Goal: Information Seeking & Learning: Check status

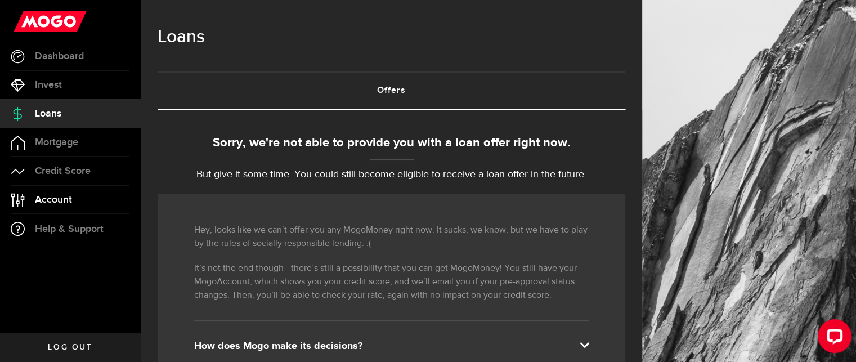
click at [56, 200] on span "Account" at bounding box center [53, 200] width 37 height 10
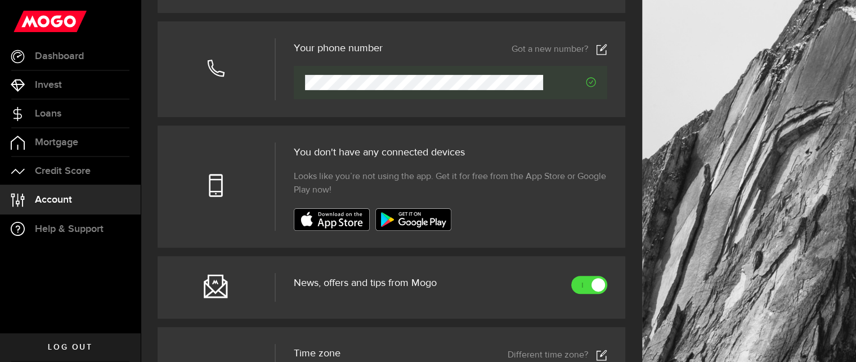
scroll to position [318, 0]
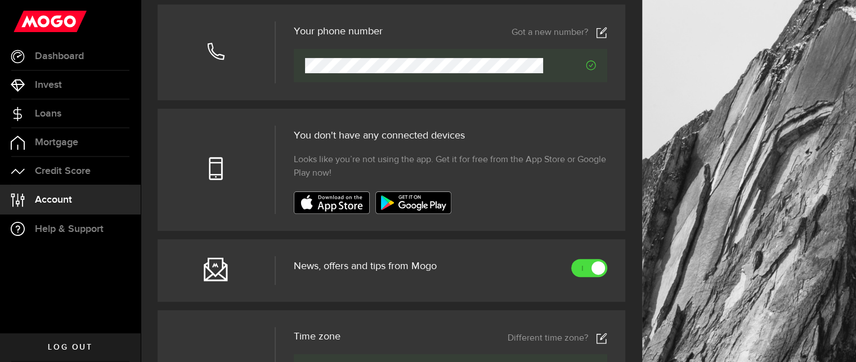
drag, startPoint x: 455, startPoint y: 280, endPoint x: 470, endPoint y: 270, distance: 18.7
click at [470, 270] on header "News, offers and tips from Mogo" at bounding box center [451, 272] width 314 height 26
click at [225, 270] on icon at bounding box center [216, 269] width 24 height 24
click at [83, 56] on span "Dashboard" at bounding box center [59, 56] width 49 height 10
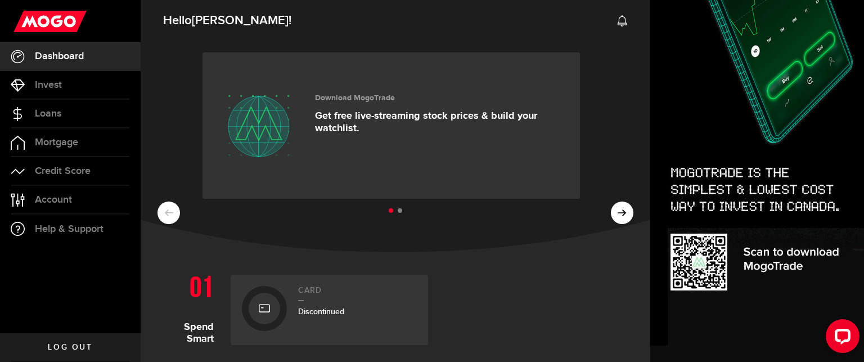
click at [616, 215] on ul at bounding box center [396, 211] width 476 height 15
click at [398, 211] on li at bounding box center [400, 210] width 5 height 5
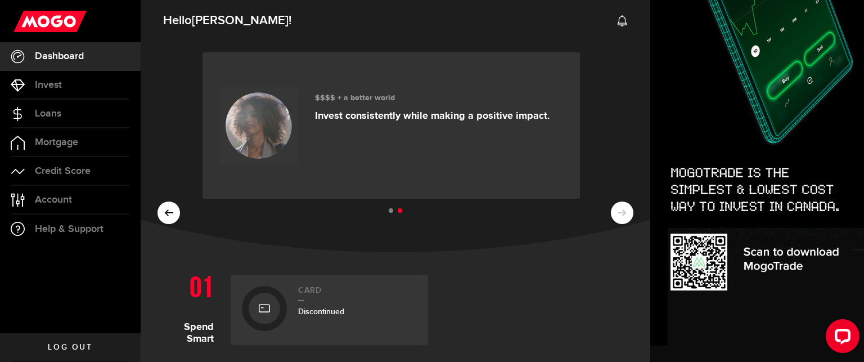
click at [618, 24] on use at bounding box center [622, 20] width 9 height 11
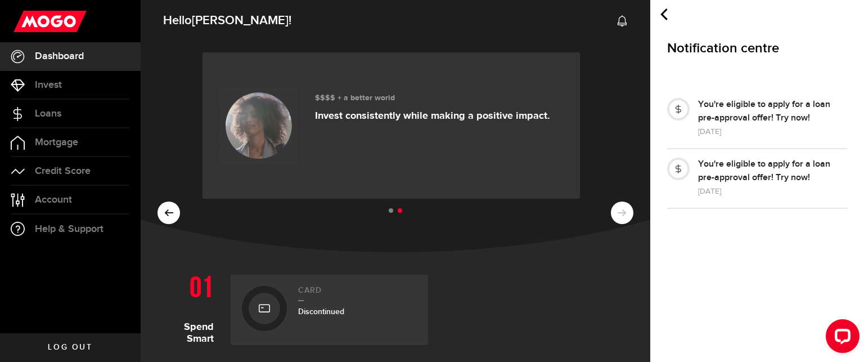
click at [722, 109] on div "You're eligible to apply for a loan pre-approval offer! Try now!" at bounding box center [772, 111] width 149 height 27
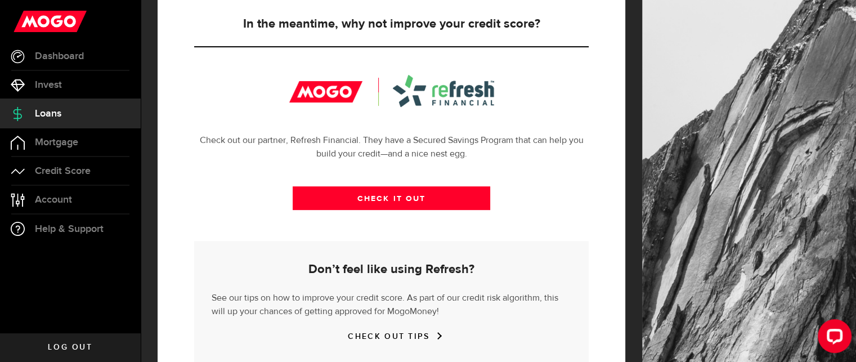
scroll to position [450, 0]
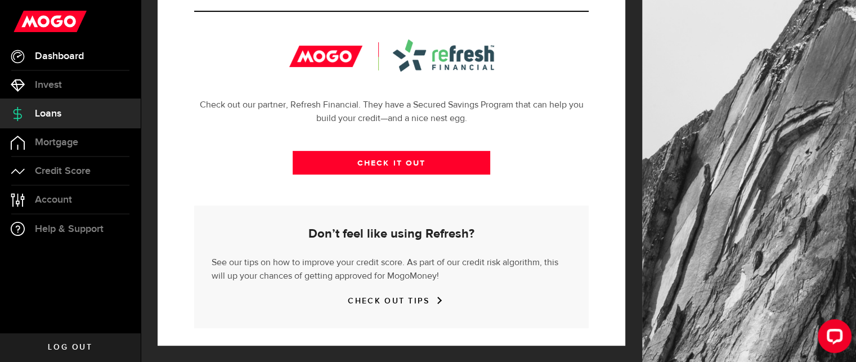
click at [81, 62] on link "Dashboard" at bounding box center [70, 56] width 141 height 28
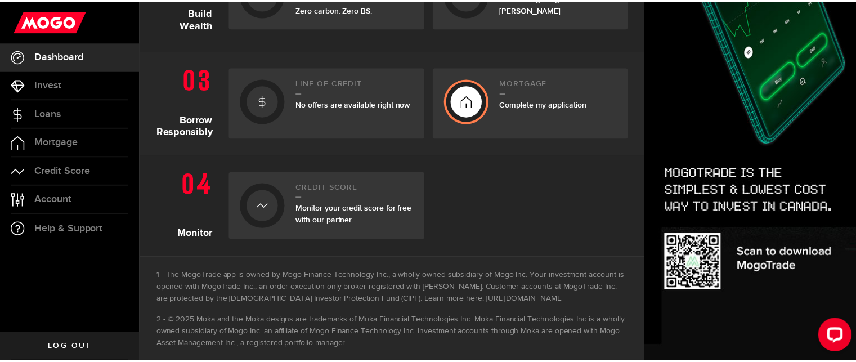
scroll to position [432, 0]
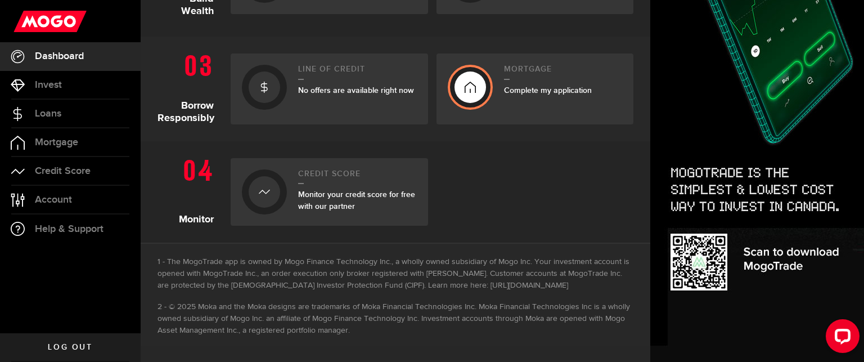
click at [324, 95] on div "No offers are available right now" at bounding box center [357, 90] width 119 height 12
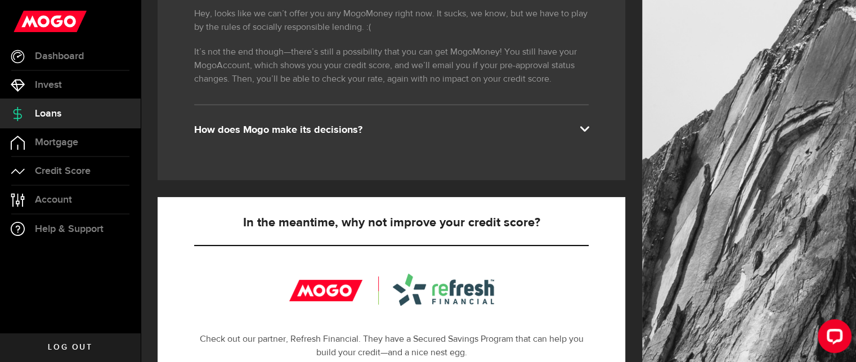
scroll to position [450, 0]
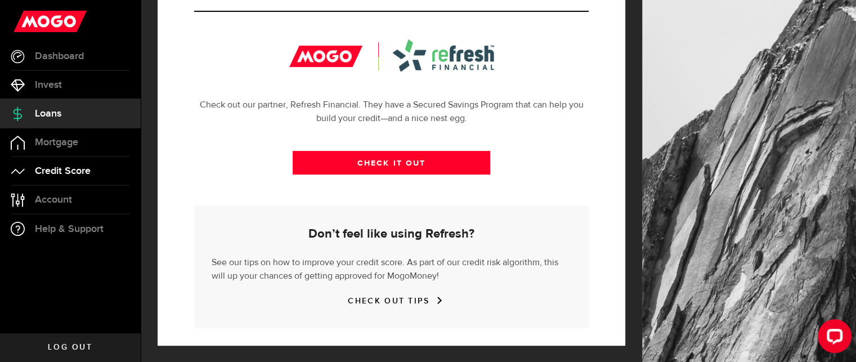
click at [96, 165] on link "Credit Score" at bounding box center [70, 171] width 141 height 28
